Goal: Task Accomplishment & Management: Use online tool/utility

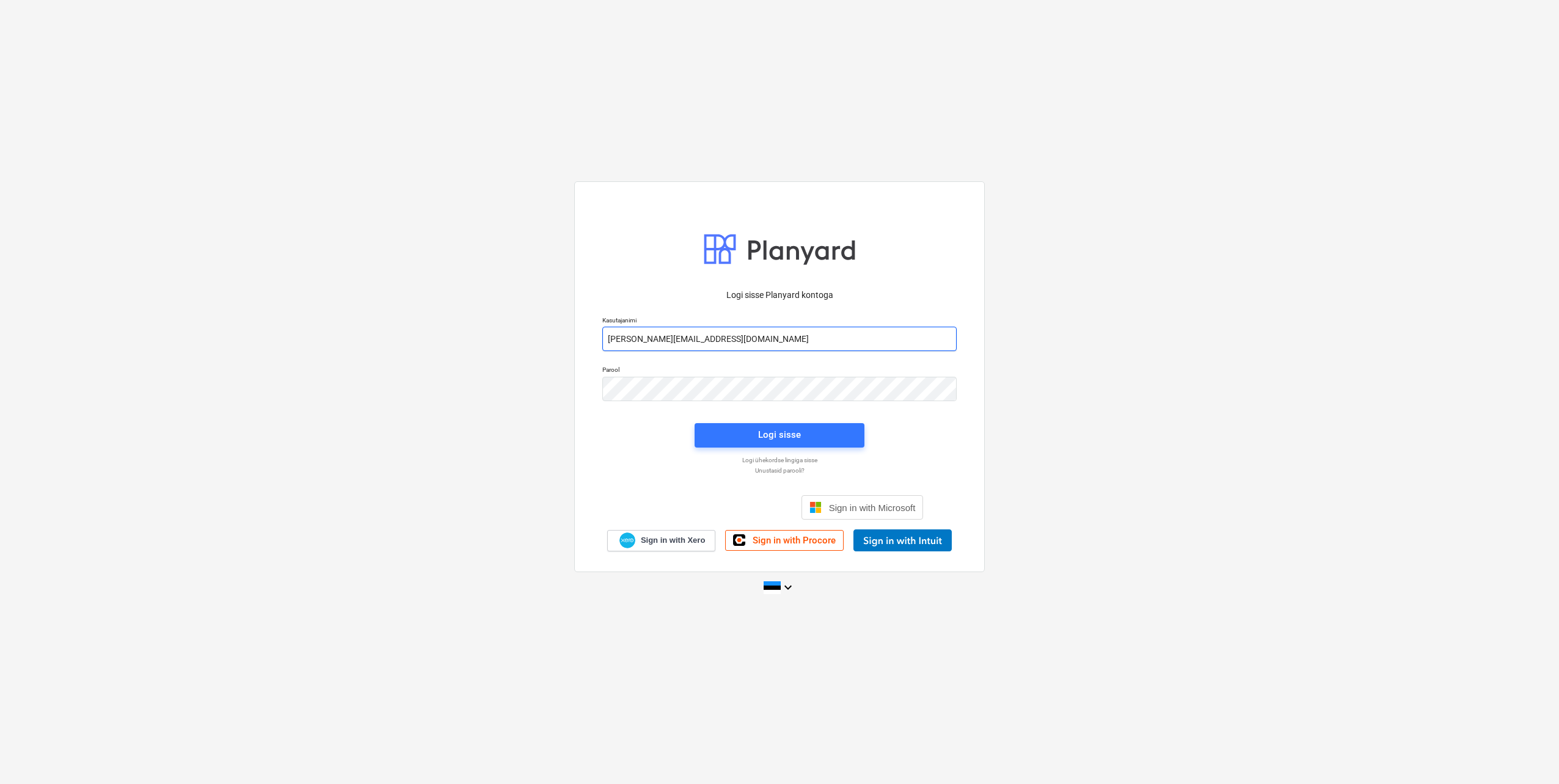
click at [655, 334] on input "[PERSON_NAME][EMAIL_ADDRESS][DOMAIN_NAME]" at bounding box center [779, 339] width 354 height 25
type input "[EMAIL_ADDRESS][DOMAIN_NAME]"
click at [588, 383] on div "Logi sisse Planyard kontoga Kasutajanimi [EMAIL_ADDRESS][DOMAIN_NAME] Parool Lo…" at bounding box center [779, 377] width 410 height 391
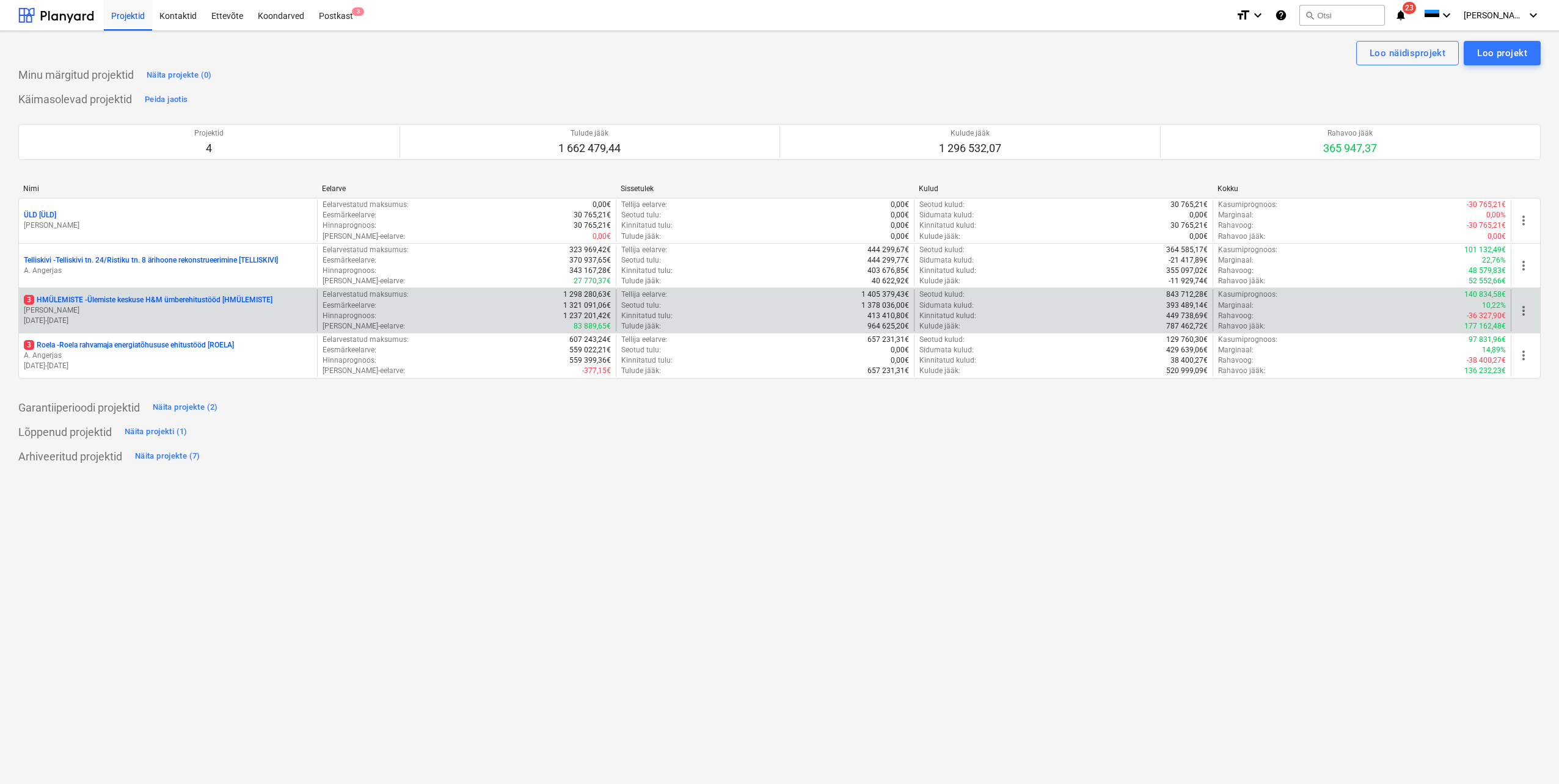
click at [217, 315] on p "[PERSON_NAME]" at bounding box center [168, 310] width 288 height 10
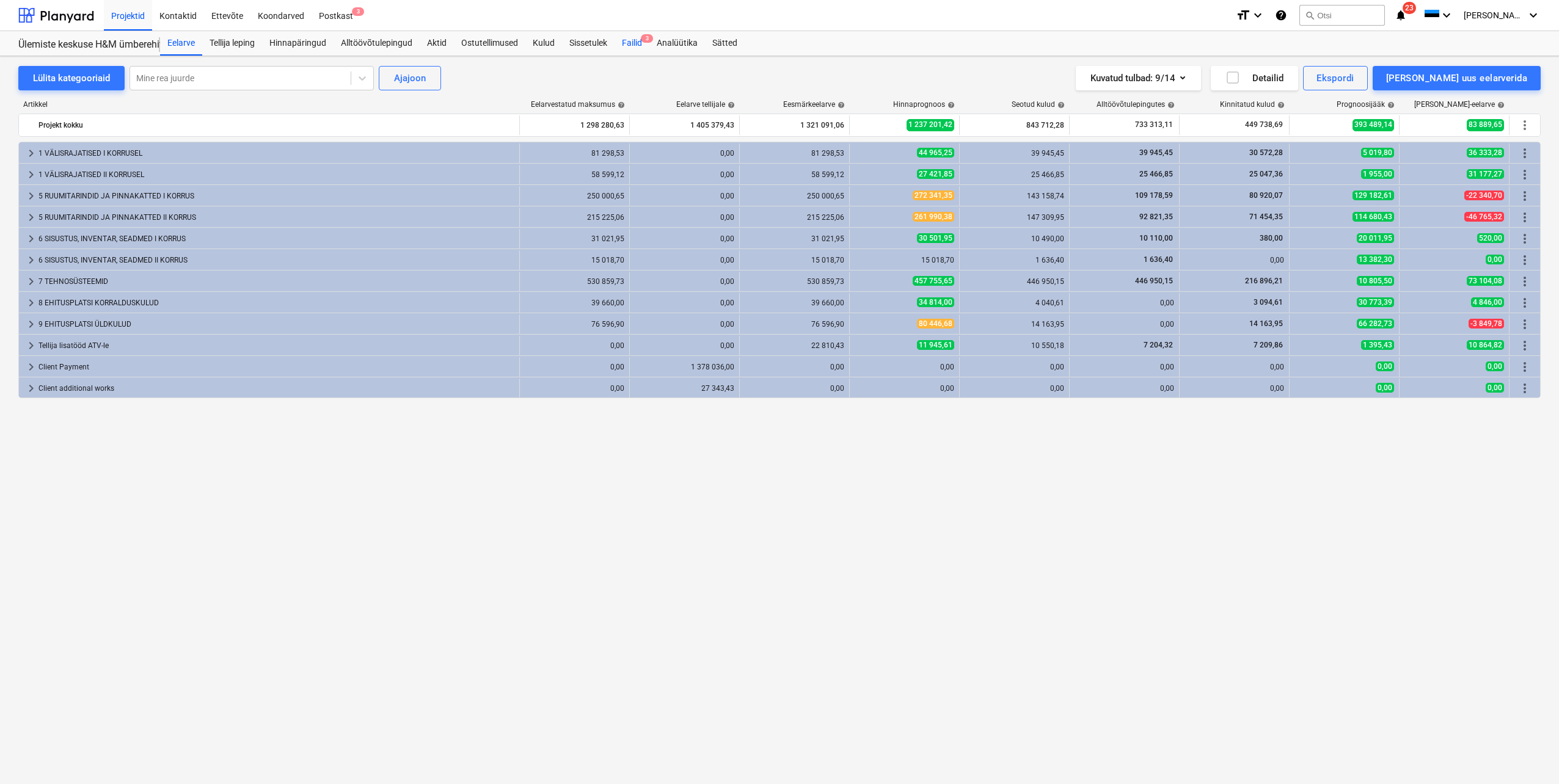
click at [636, 38] on div "Failid 3" at bounding box center [632, 44] width 35 height 25
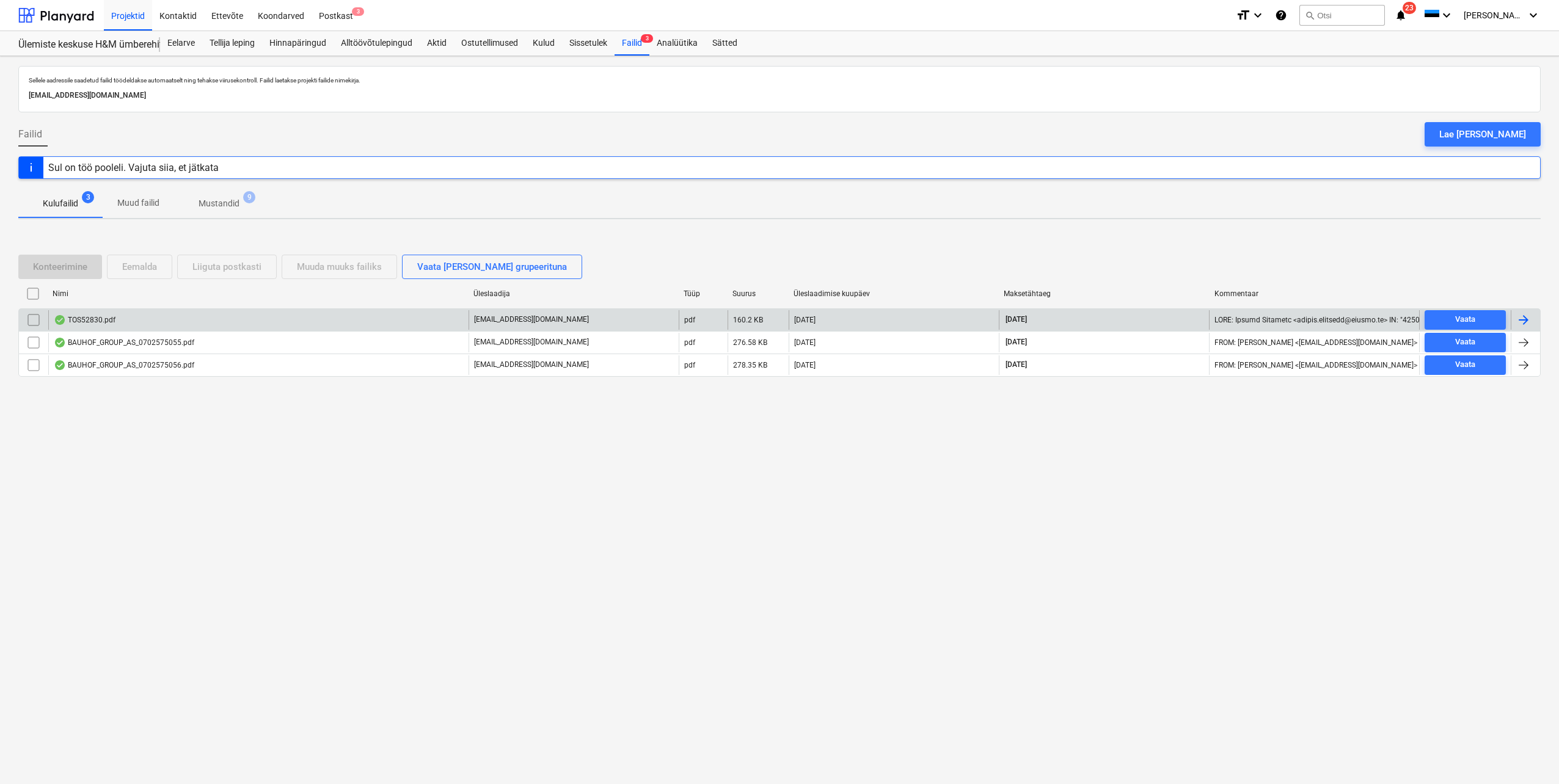
click at [1529, 320] on div at bounding box center [1523, 320] width 15 height 15
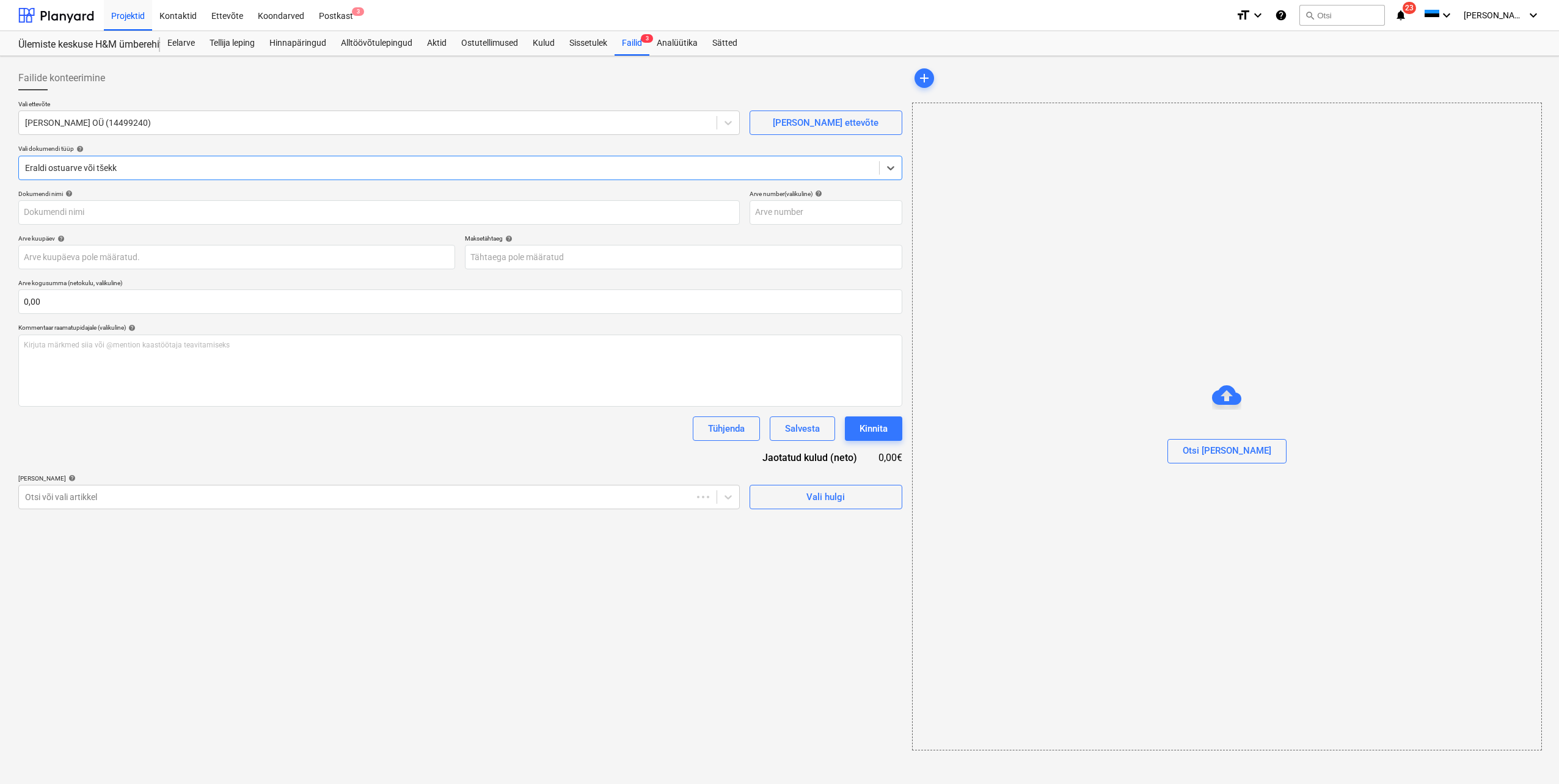
type input "TOS52830"
type input "[DATE]"
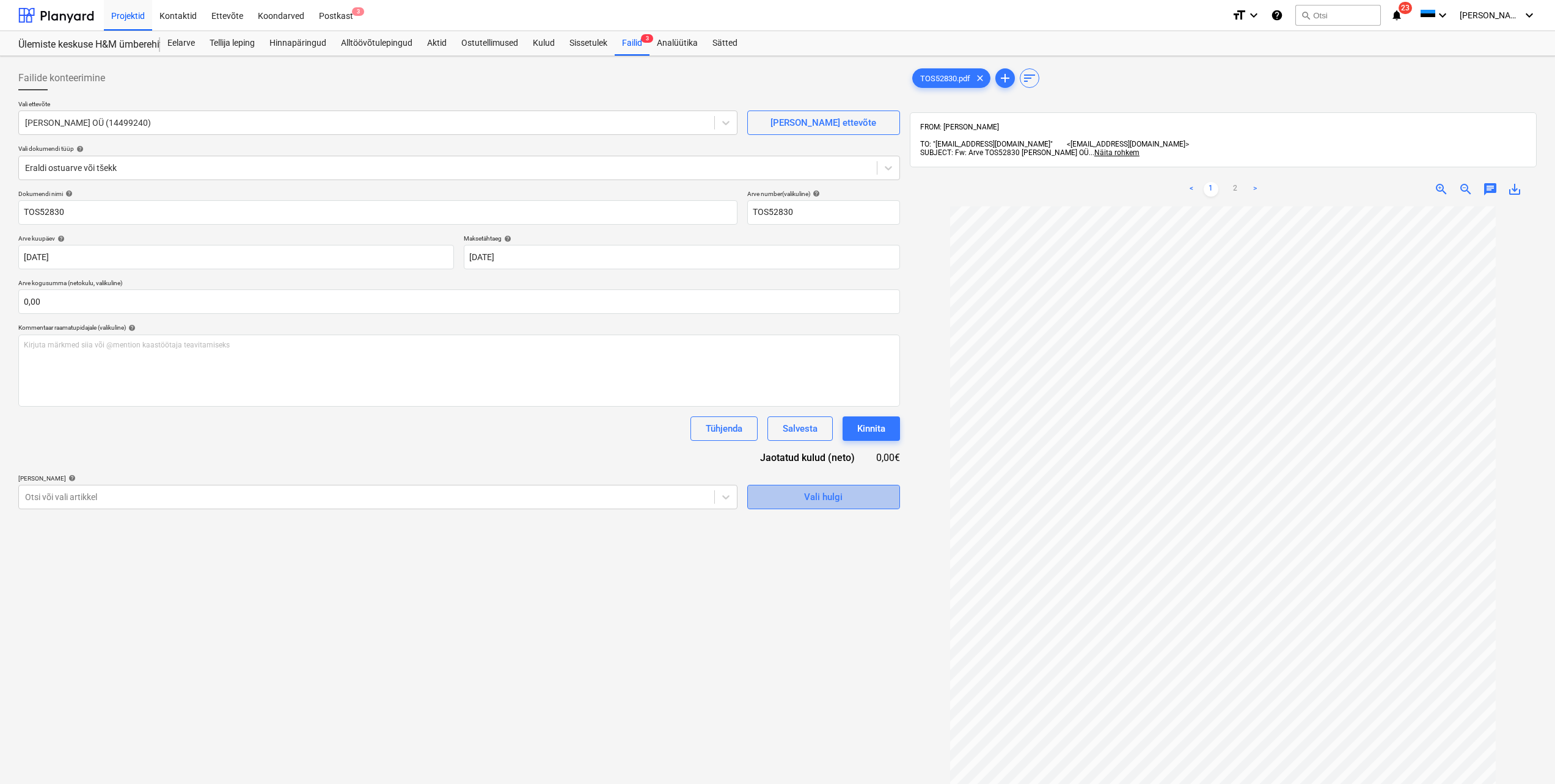
click at [792, 495] on span "Vali hulgi" at bounding box center [824, 497] width 122 height 16
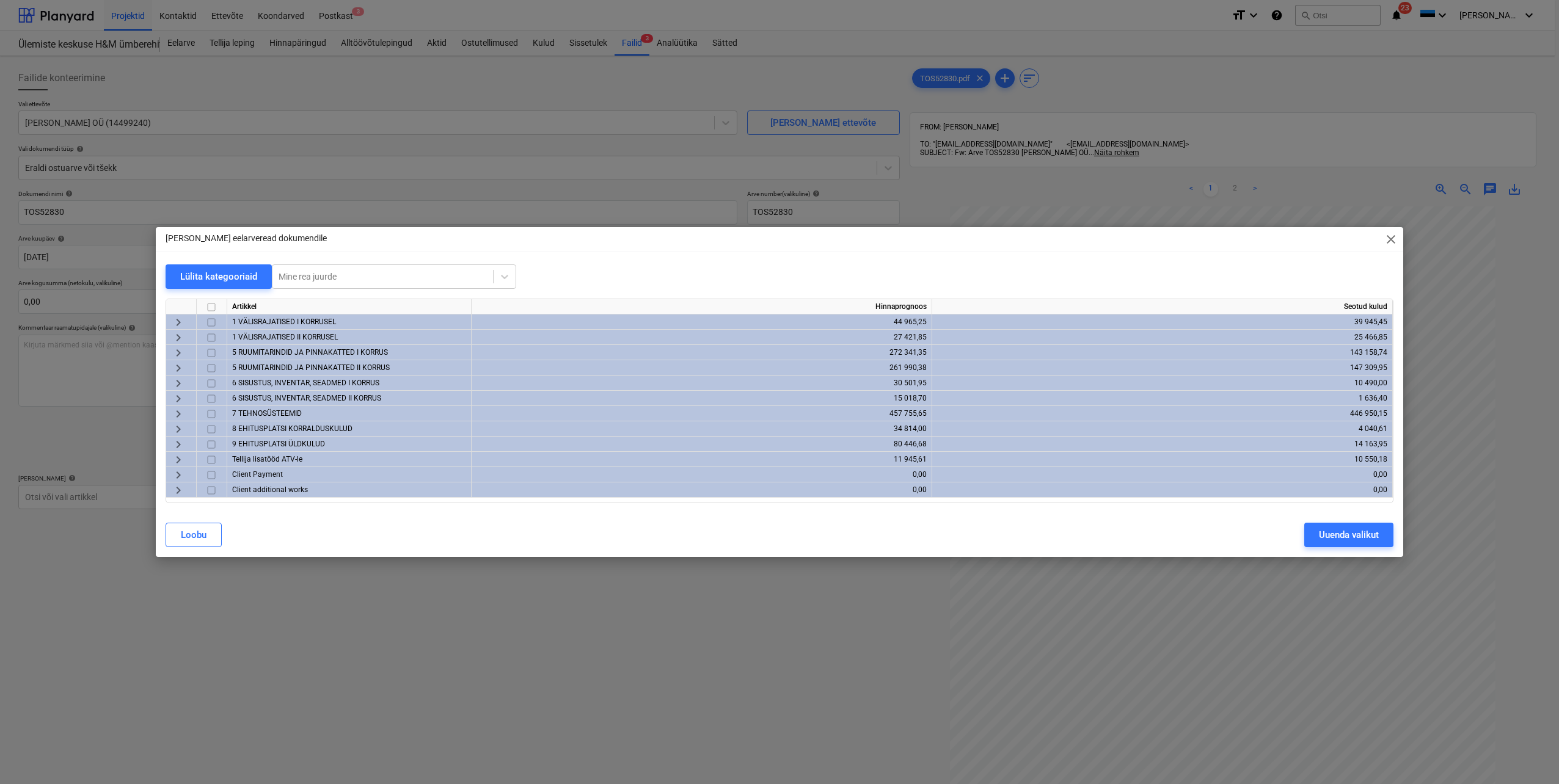
click at [176, 430] on span "keyboard_arrow_right" at bounding box center [179, 429] width 15 height 15
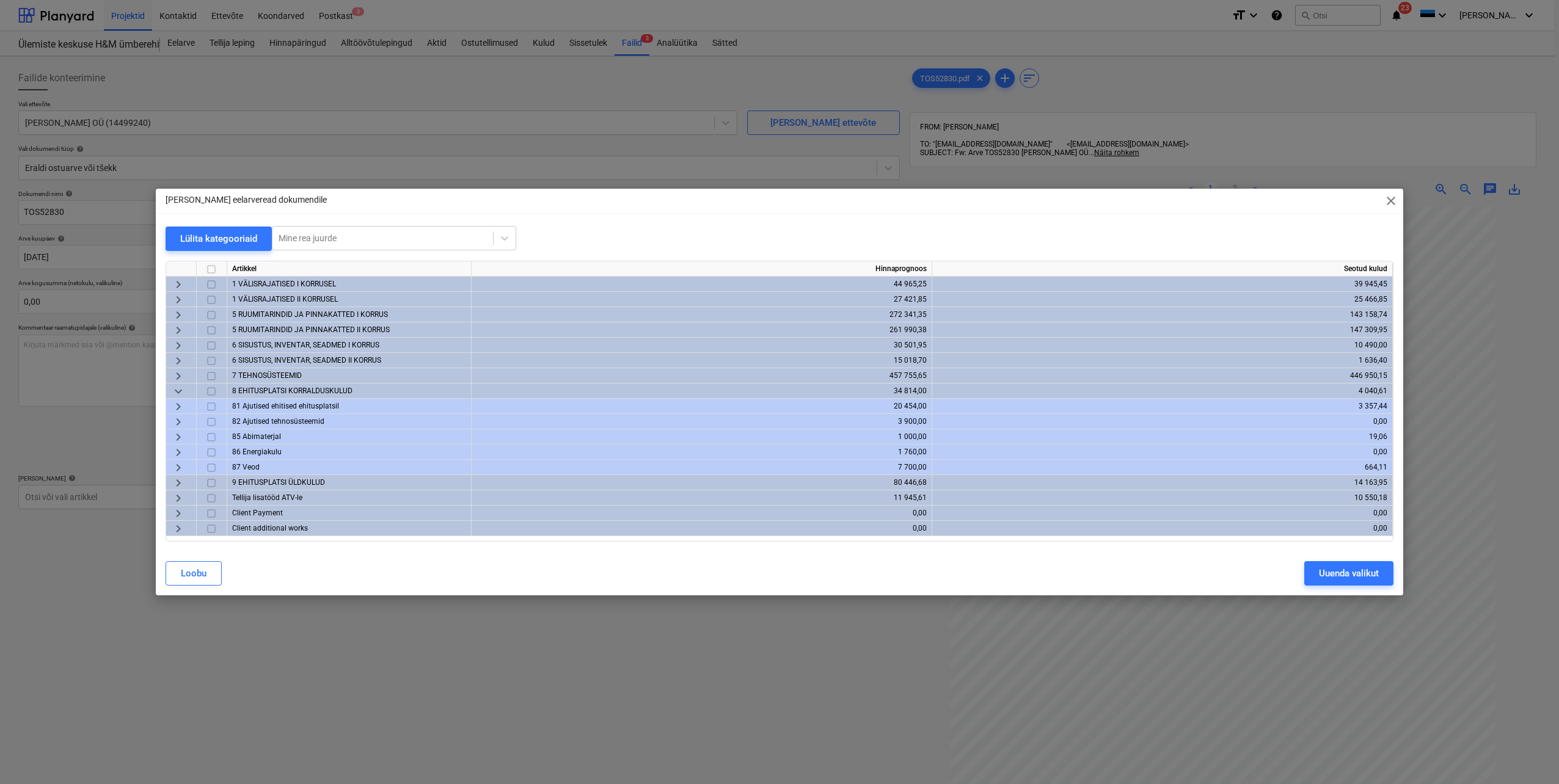
click at [178, 406] on span "keyboard_arrow_right" at bounding box center [179, 407] width 15 height 15
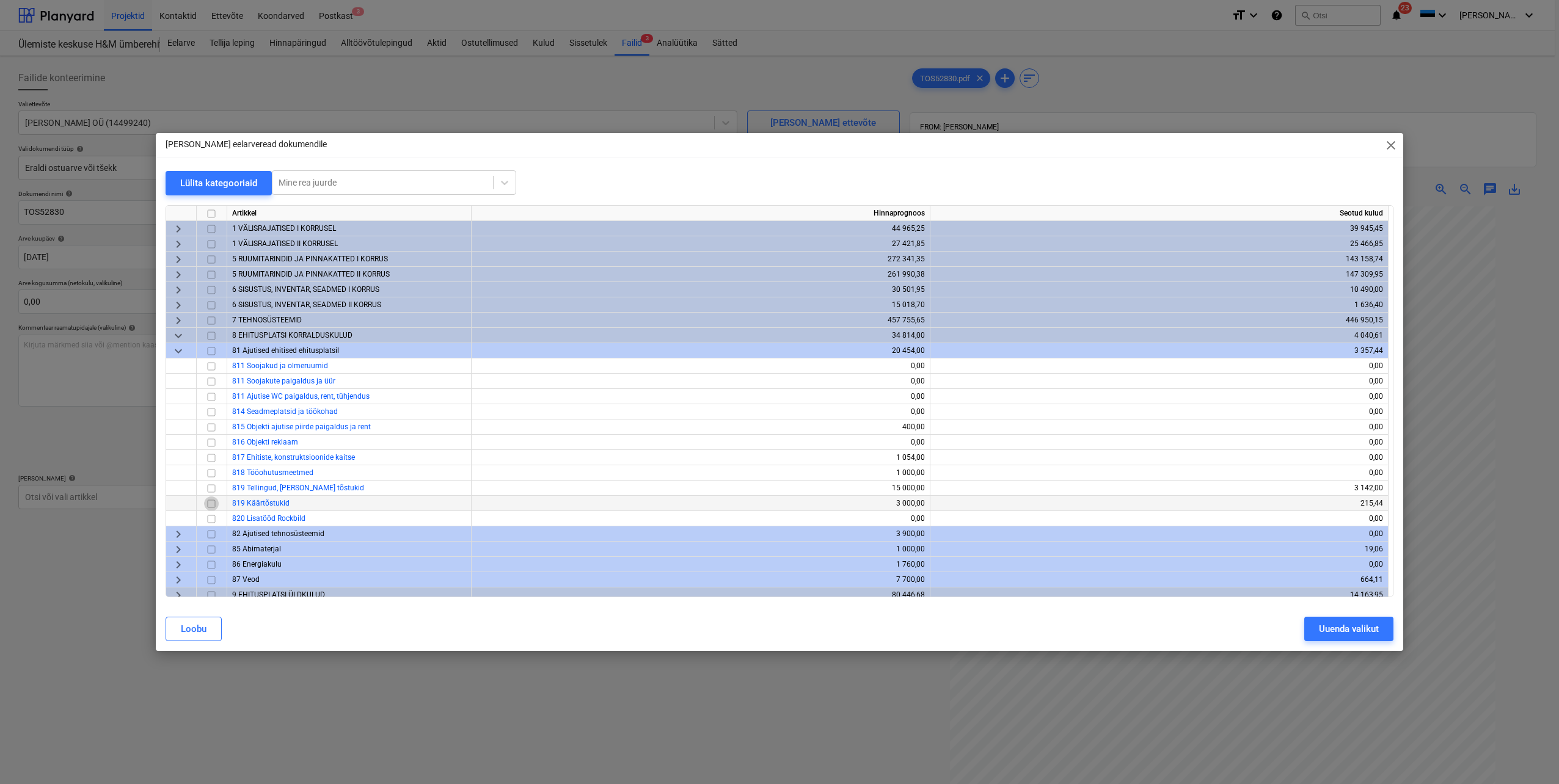
click at [209, 504] on input "checkbox" at bounding box center [211, 504] width 15 height 15
click at [1345, 625] on div "Uuenda valikut" at bounding box center [1348, 629] width 60 height 16
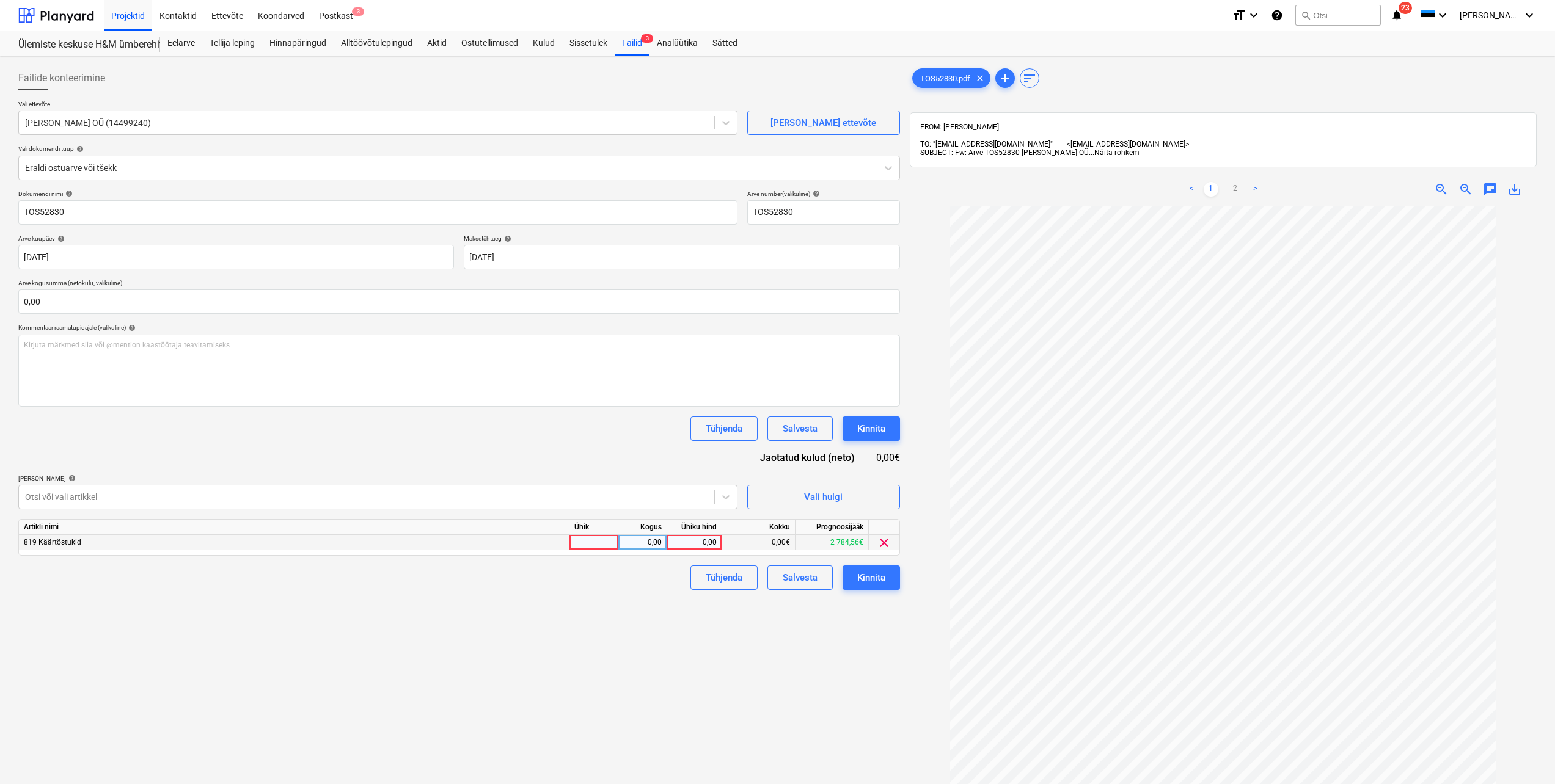
click at [604, 543] on div at bounding box center [593, 543] width 49 height 15
type input "tk"
click at [665, 545] on div "0,00" at bounding box center [643, 543] width 49 height 15
type input "1"
click at [680, 545] on div "0,00" at bounding box center [694, 543] width 44 height 15
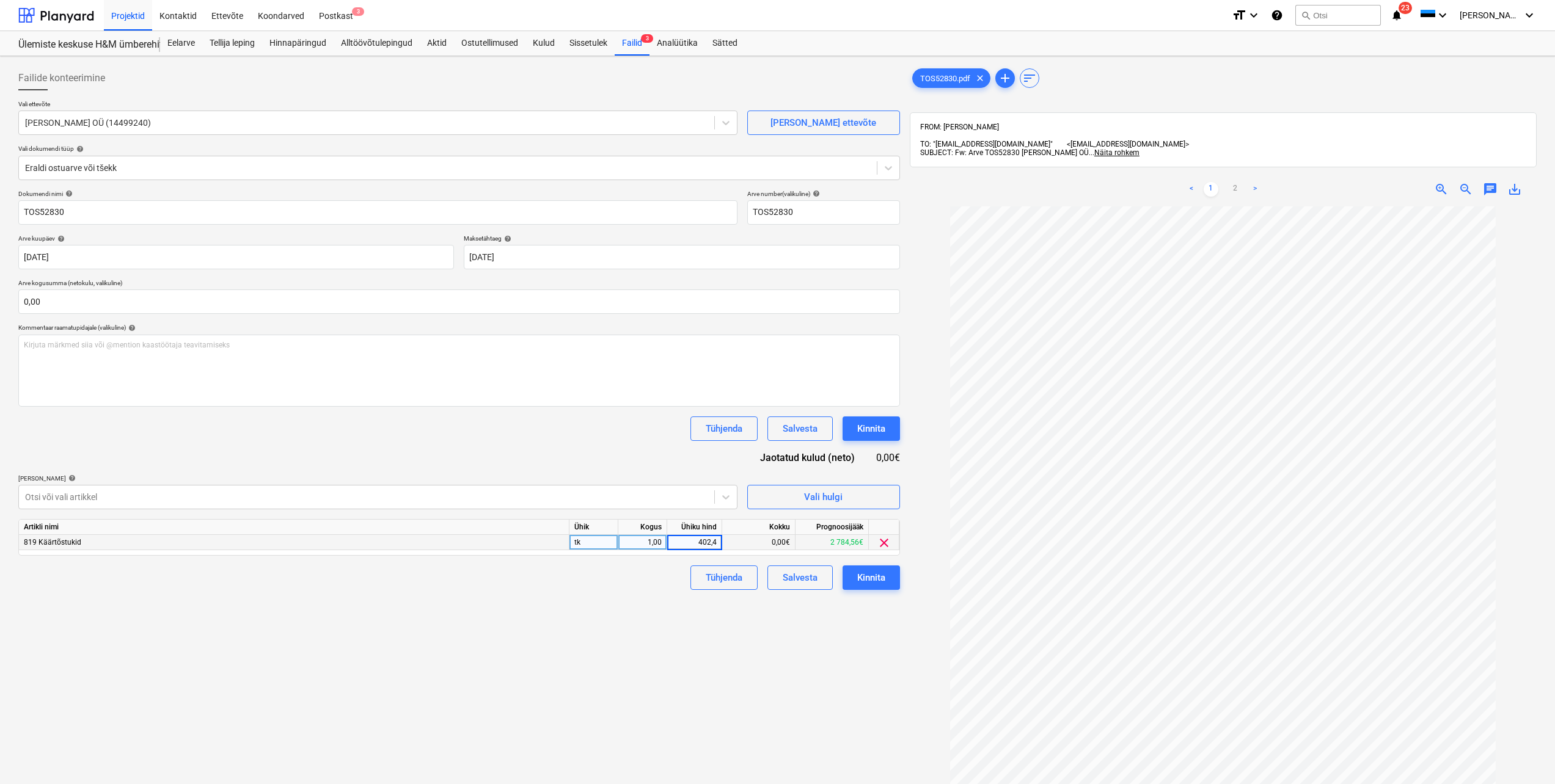
type input "402,40"
click at [624, 613] on div "Failide konteerimine Vali ettevõte [PERSON_NAME] OÜ (14499240) [PERSON_NAME] uu…" at bounding box center [459, 511] width 891 height 900
click at [54, 305] on input "text" at bounding box center [459, 302] width 882 height 25
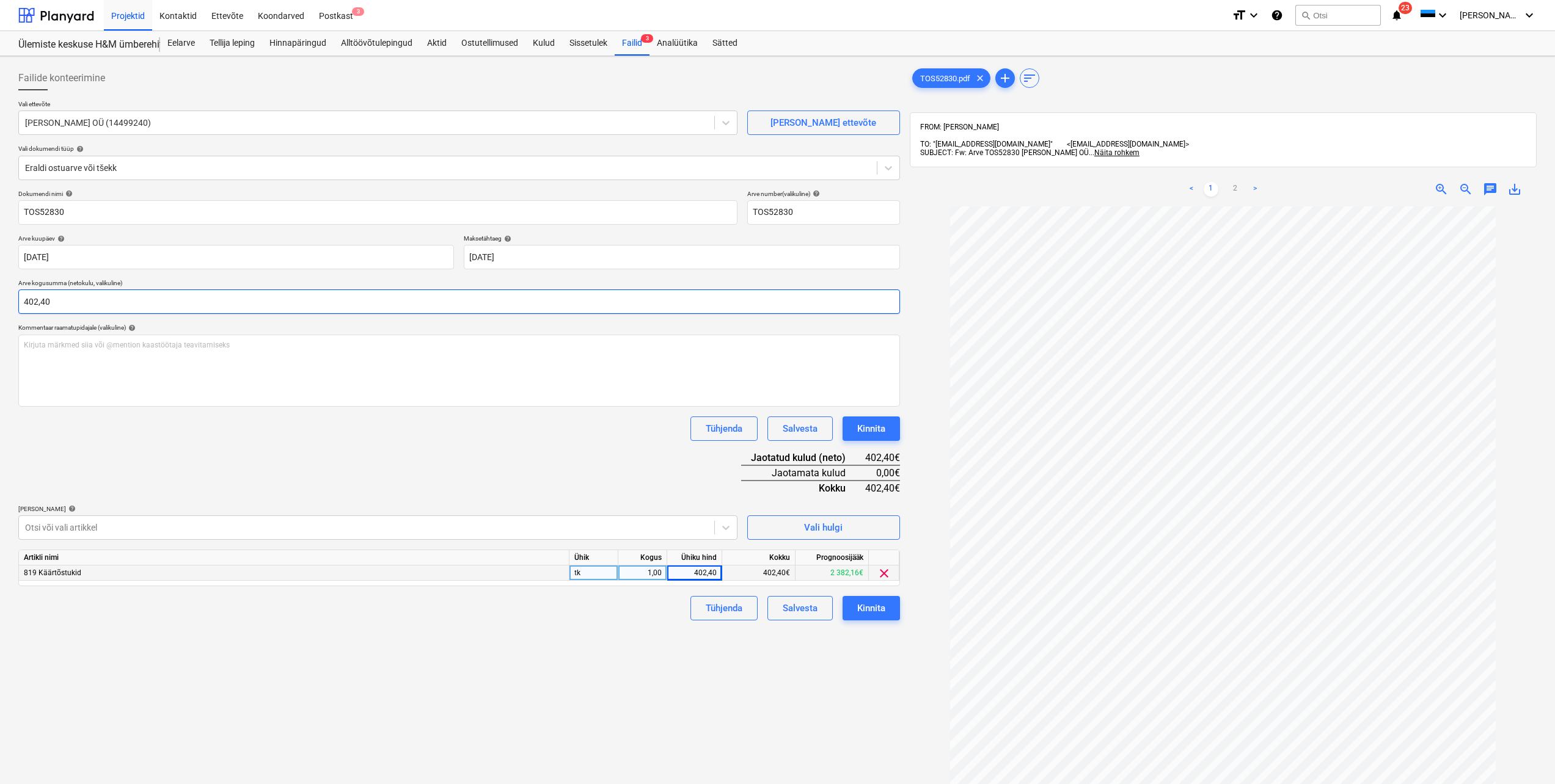
type input "402,40"
click at [152, 621] on div "Failide konteerimine Vali ettevõte [PERSON_NAME] OÜ (14499240) [PERSON_NAME] uu…" at bounding box center [459, 511] width 891 height 900
click at [864, 611] on div "Kinnita" at bounding box center [871, 608] width 28 height 16
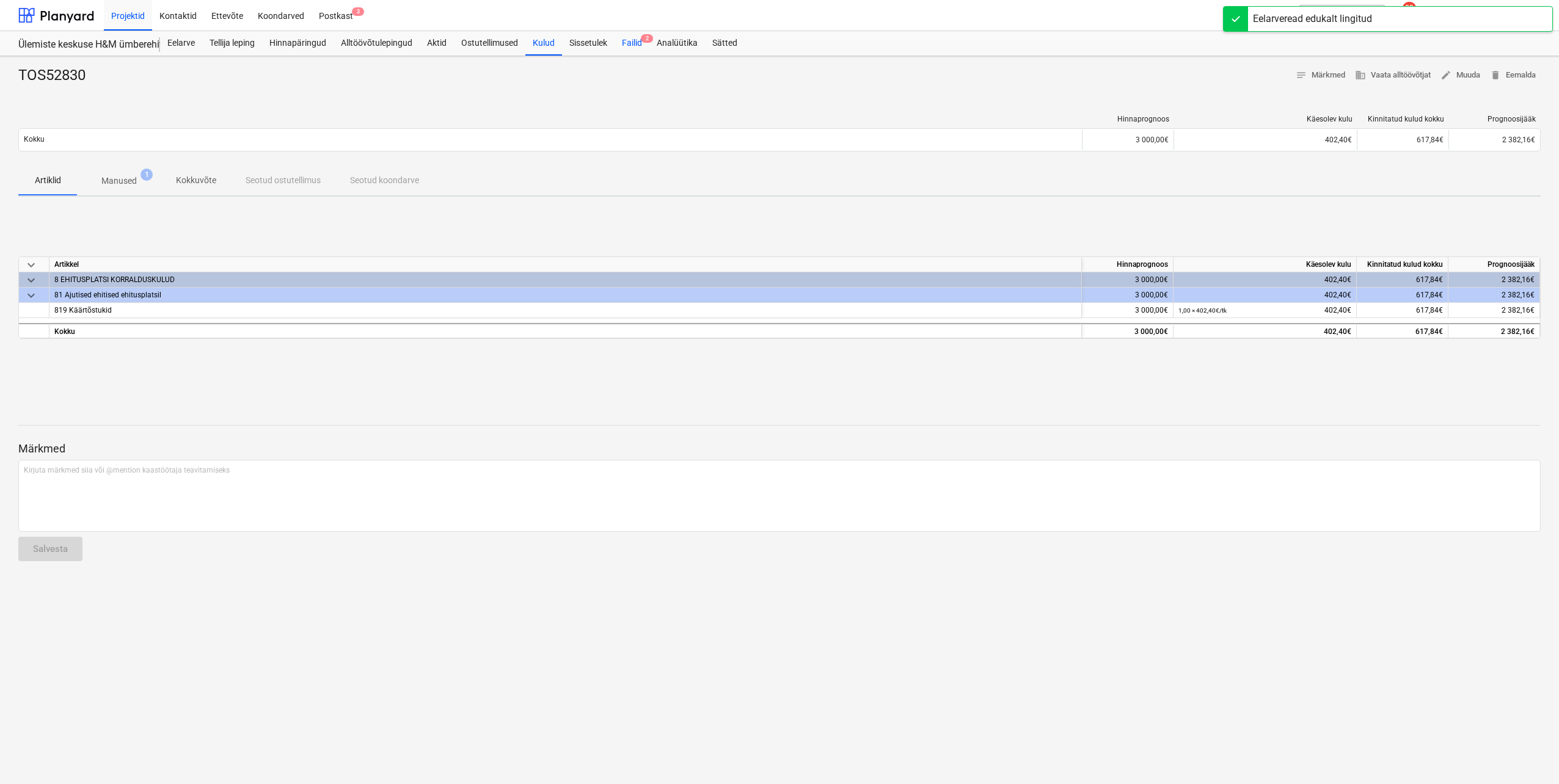
click at [621, 42] on div "Failid 2" at bounding box center [632, 44] width 35 height 25
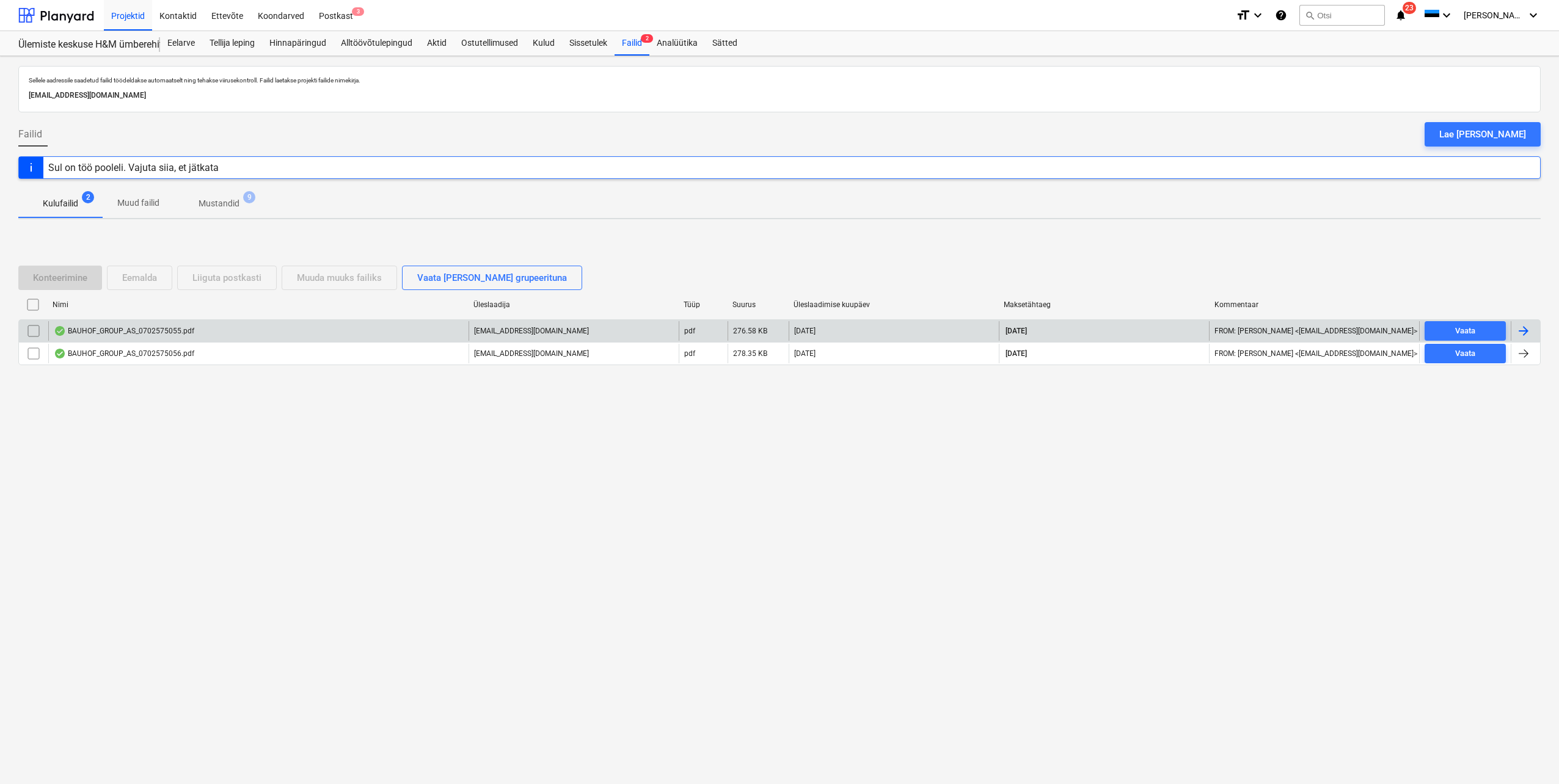
click at [1525, 337] on div at bounding box center [1523, 331] width 15 height 15
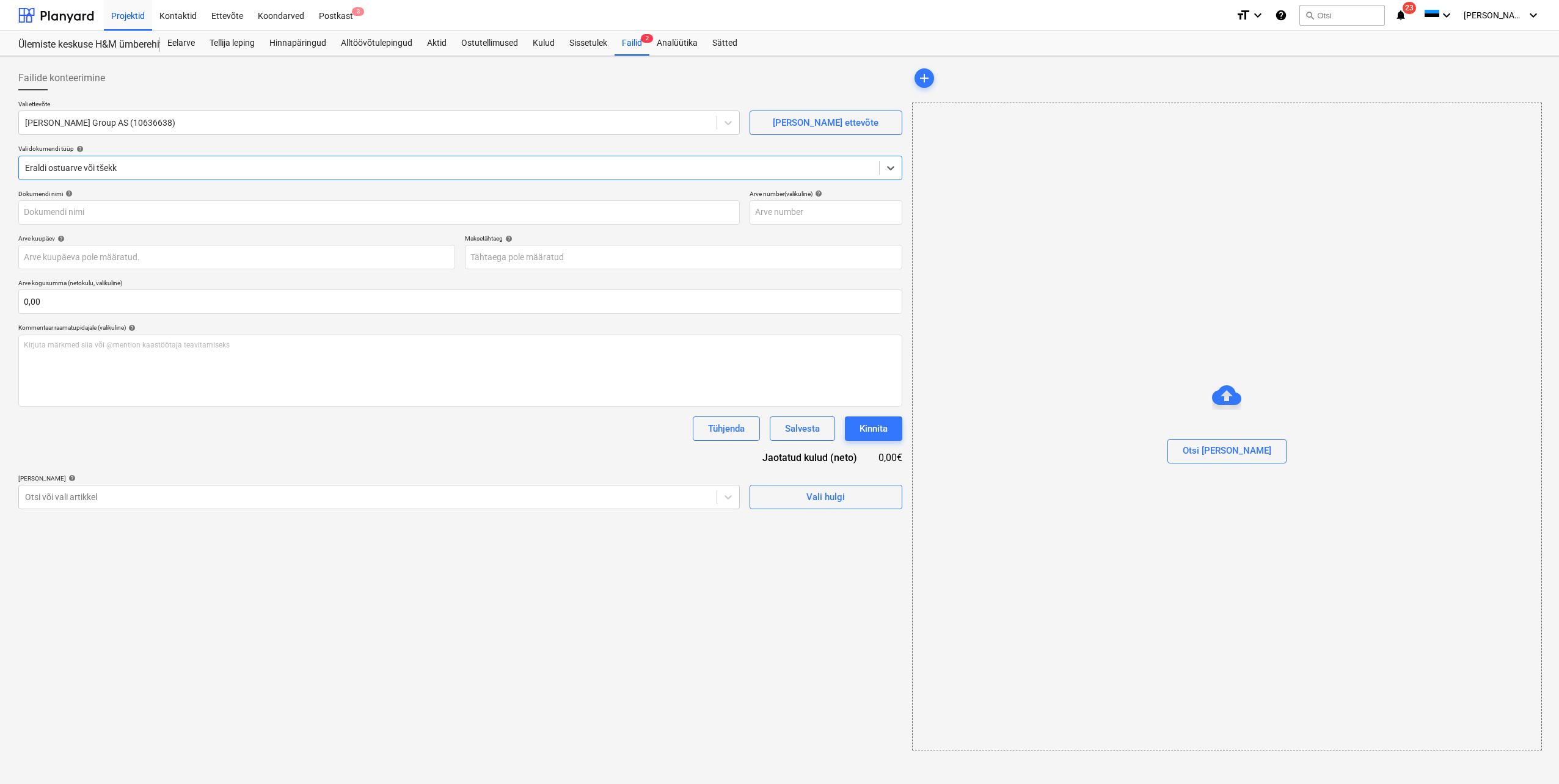
type input "0702575055"
type input "[DATE]"
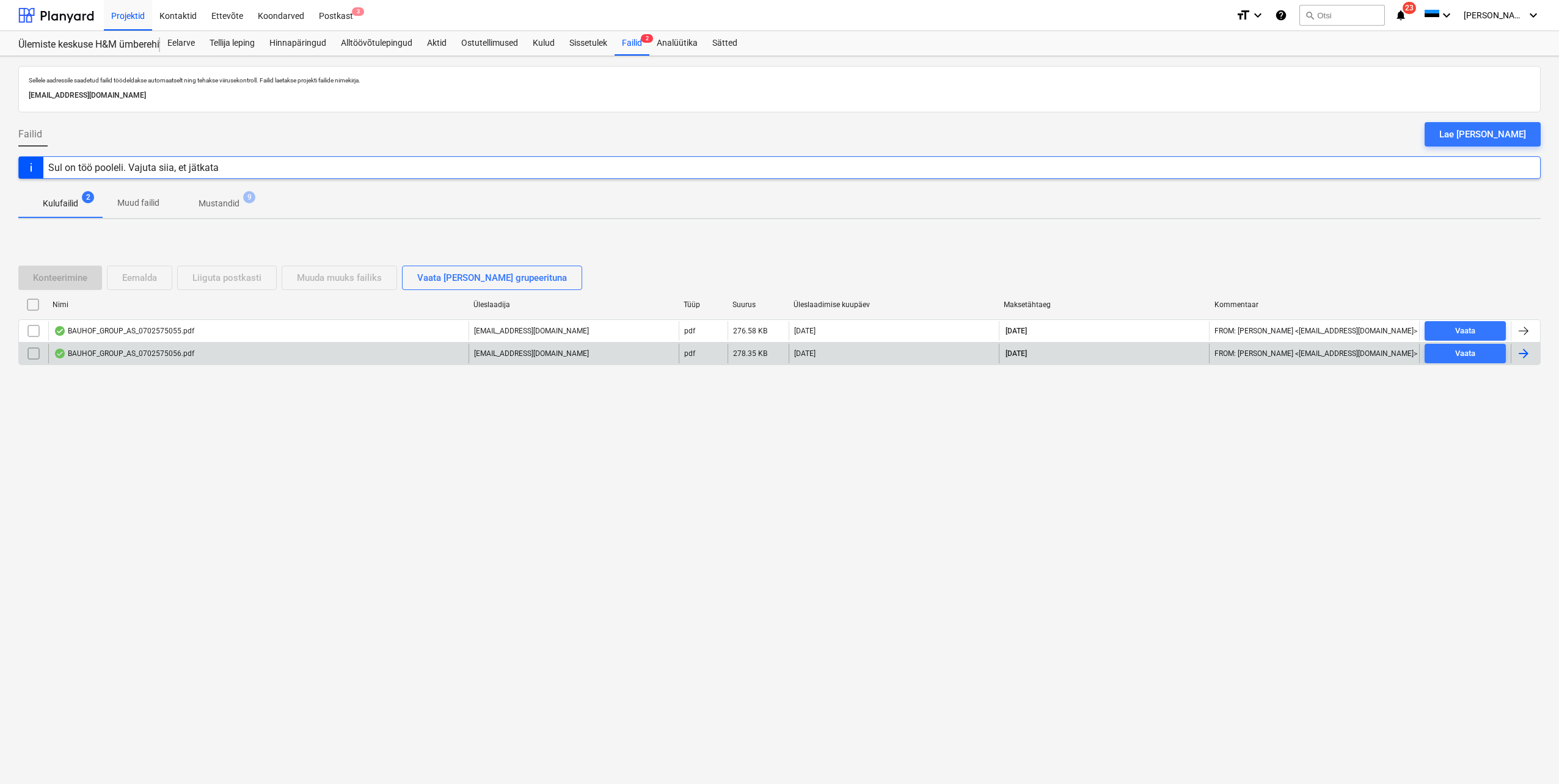
click at [1523, 358] on div at bounding box center [1523, 354] width 15 height 15
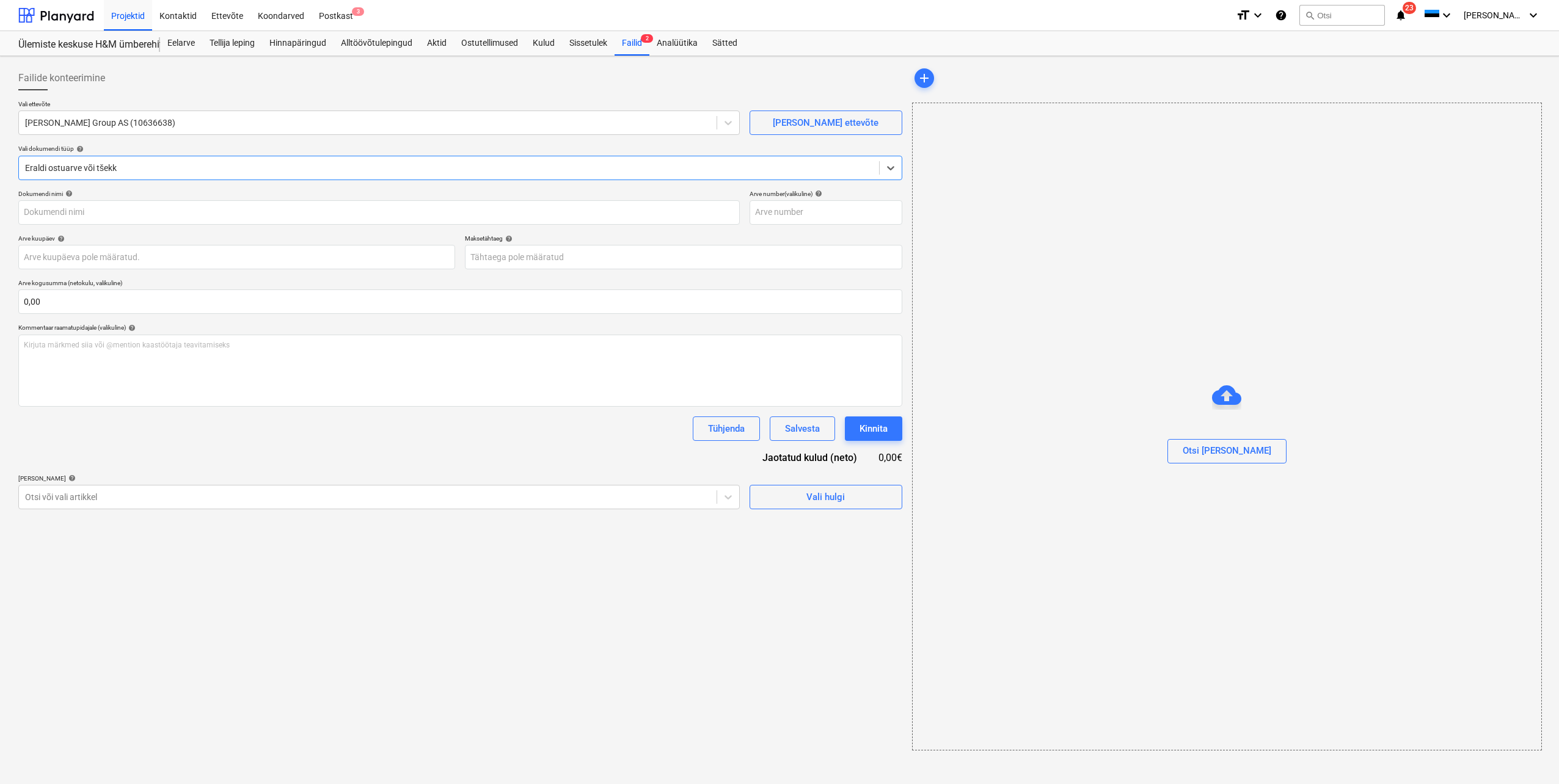
type input "0702575056"
type input "[DATE]"
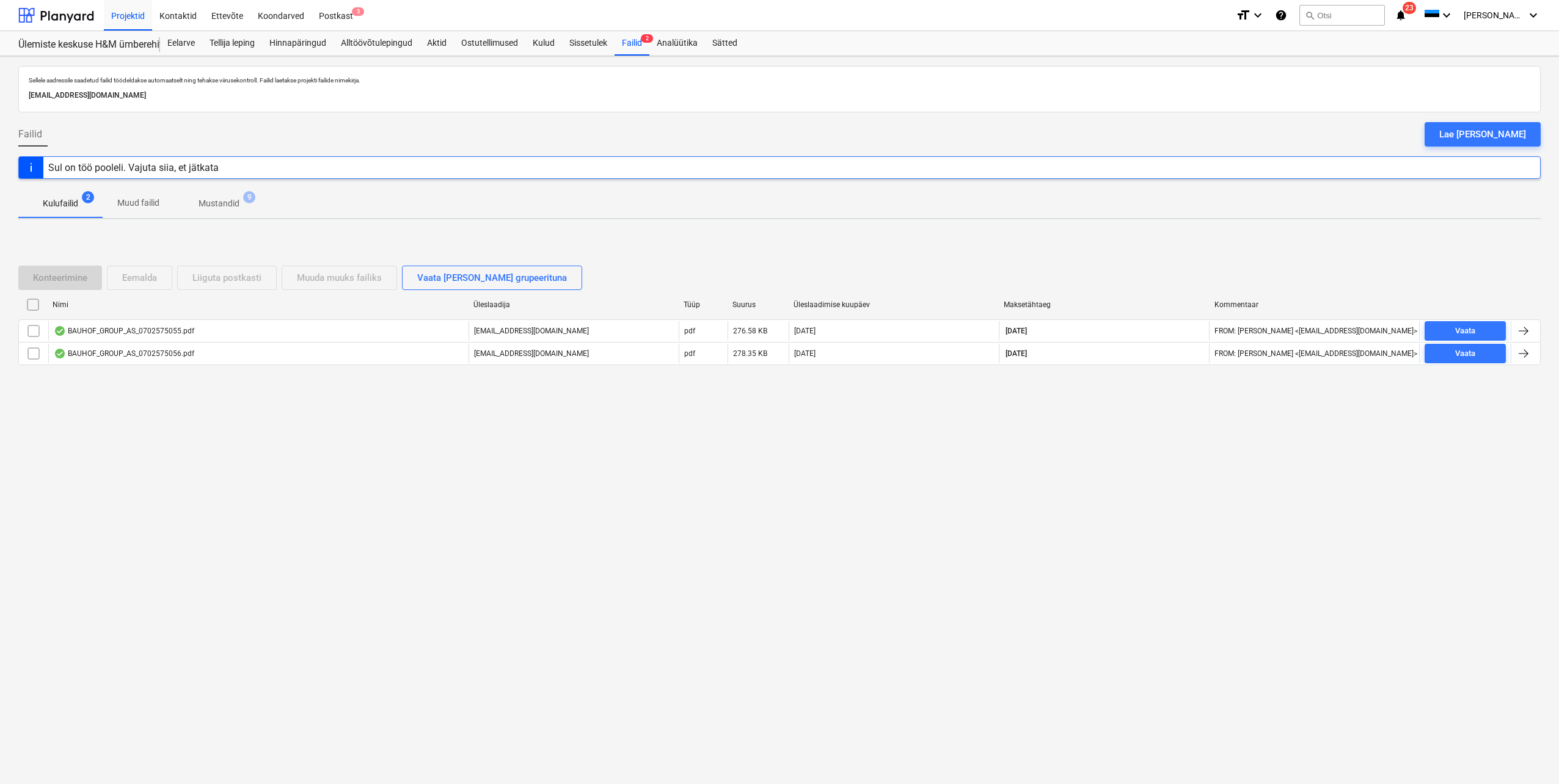
click at [209, 204] on p "Mustandid" at bounding box center [219, 203] width 41 height 13
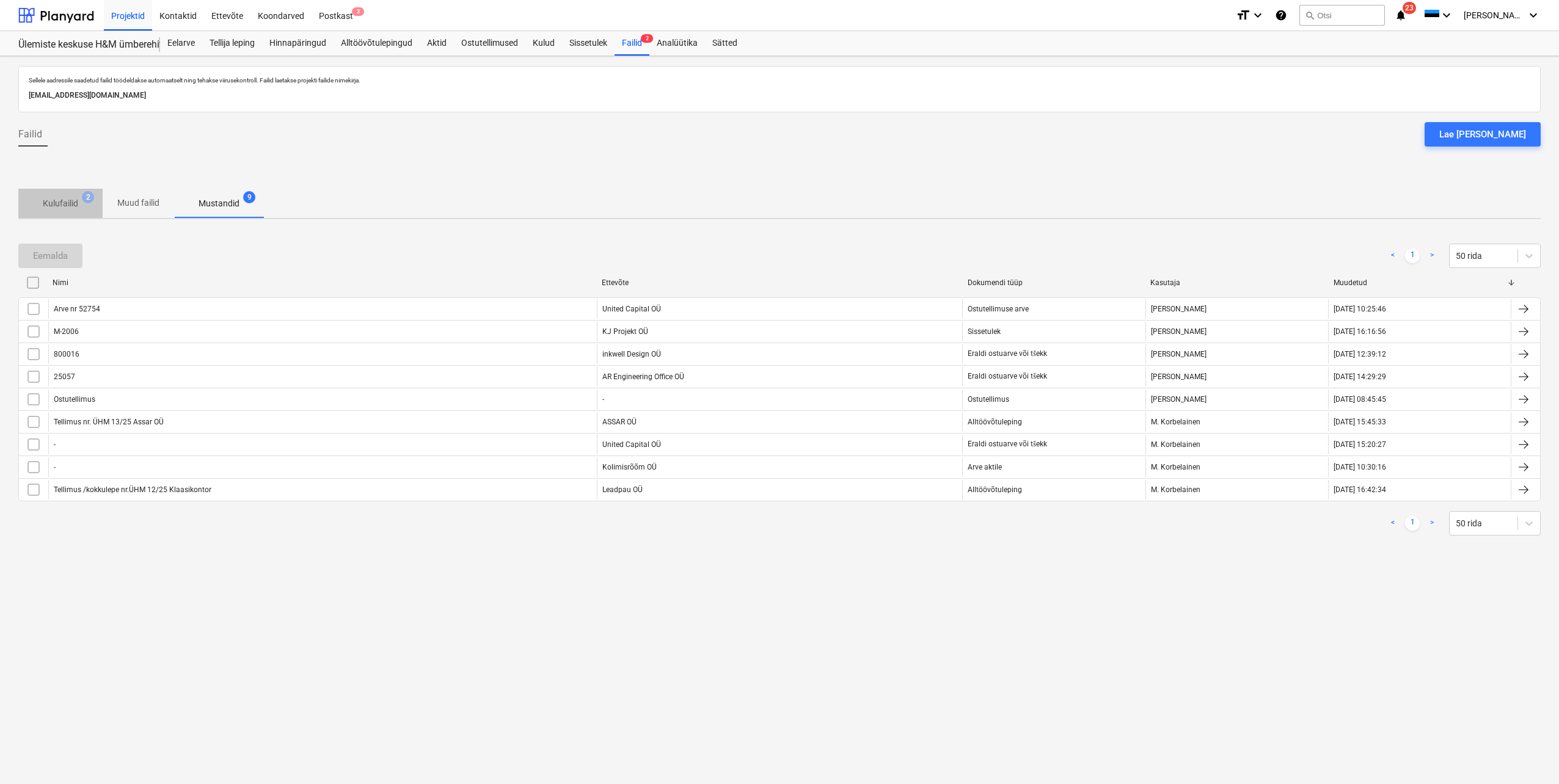
click at [64, 201] on p "Kulufailid" at bounding box center [60, 203] width 36 height 13
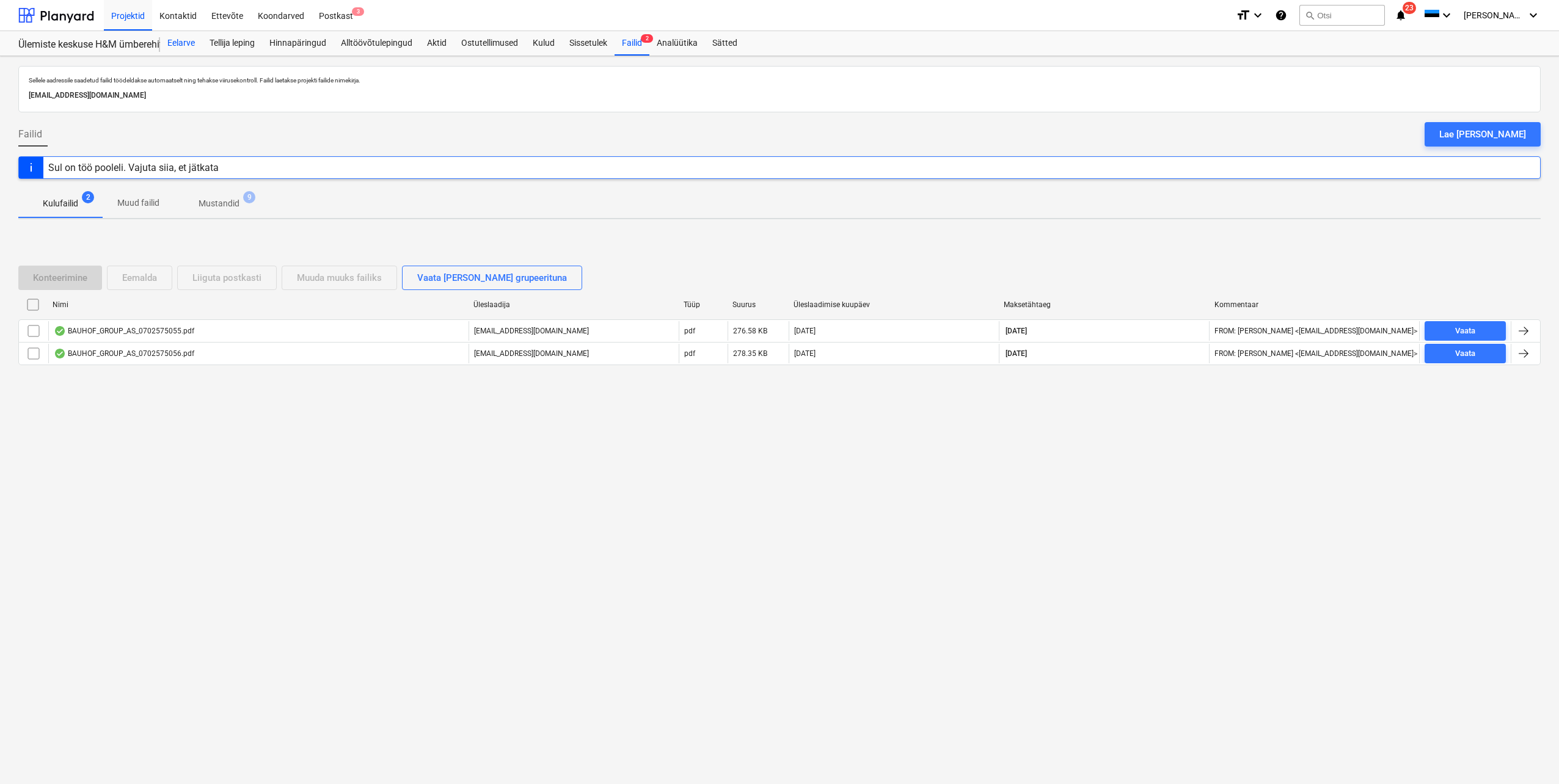
click at [176, 44] on div "Eelarve" at bounding box center [181, 44] width 42 height 25
